Goal: Entertainment & Leisure: Consume media (video, audio)

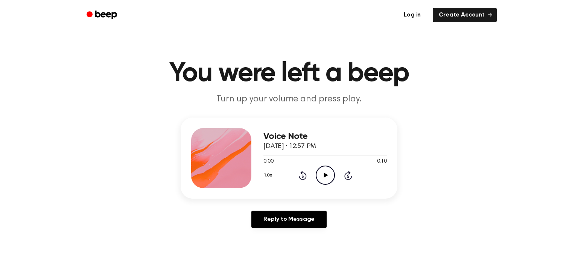
click at [324, 175] on icon at bounding box center [325, 175] width 4 height 5
click at [330, 180] on icon "Play Audio" at bounding box center [325, 175] width 19 height 19
click at [318, 176] on icon "Play Audio" at bounding box center [325, 175] width 19 height 19
click at [320, 168] on icon "Play Audio" at bounding box center [325, 175] width 19 height 19
click at [329, 179] on icon "Play Audio" at bounding box center [325, 175] width 19 height 19
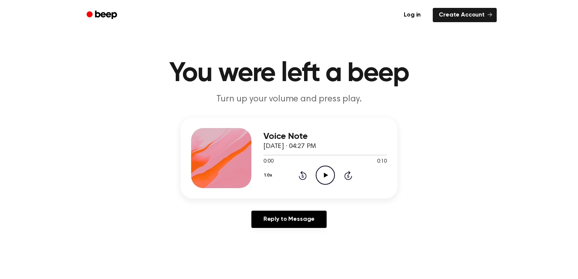
click at [316, 172] on circle at bounding box center [325, 175] width 18 height 18
click at [318, 175] on icon "Play Audio" at bounding box center [325, 175] width 19 height 19
click at [322, 182] on icon "Play Audio" at bounding box center [325, 175] width 19 height 19
click at [314, 173] on div "1.0x Rewind 5 seconds Play Audio Skip 5 seconds" at bounding box center [324, 175] width 123 height 19
click at [323, 171] on icon "Play Audio" at bounding box center [325, 175] width 19 height 19
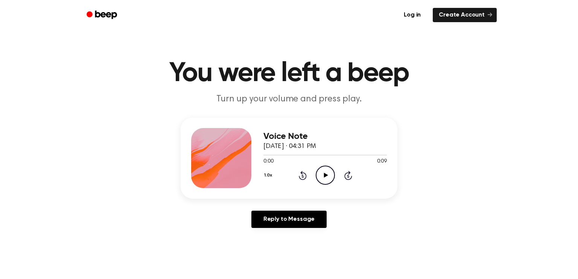
click at [325, 183] on icon "Play Audio" at bounding box center [325, 175] width 19 height 19
click at [320, 174] on icon "Play Audio" at bounding box center [325, 175] width 19 height 19
click at [319, 180] on icon "Play Audio" at bounding box center [325, 175] width 19 height 19
click at [320, 176] on icon "Play Audio" at bounding box center [325, 175] width 19 height 19
click at [316, 172] on circle at bounding box center [325, 175] width 18 height 18
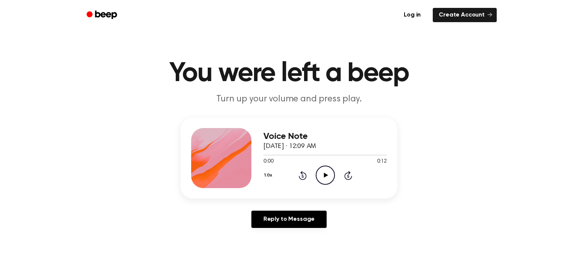
click at [329, 178] on icon "Play Audio" at bounding box center [325, 175] width 19 height 19
